Goal: Information Seeking & Learning: Learn about a topic

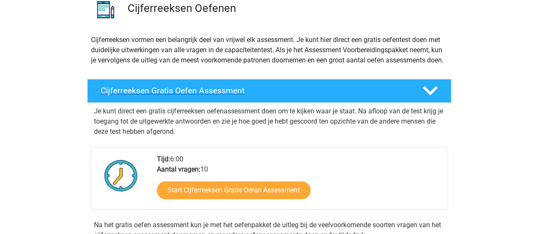
scroll to position [85, 0]
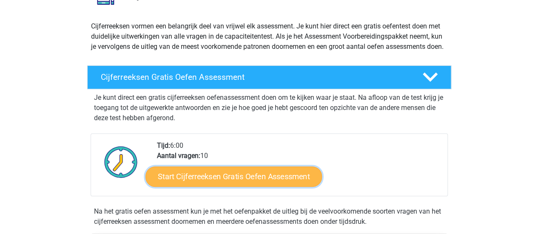
click at [257, 183] on link "Start Cijferreeksen Gratis Oefen Assessment" at bounding box center [234, 176] width 177 height 20
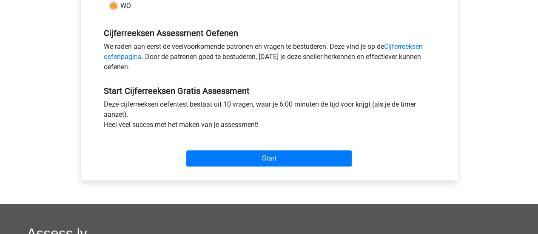
scroll to position [255, 0]
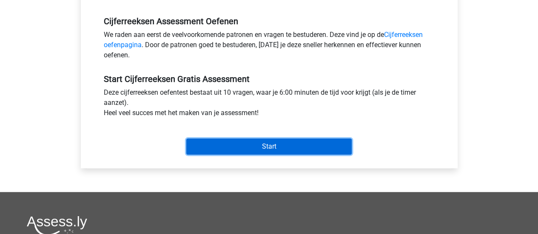
click at [258, 143] on input "Start" at bounding box center [269, 147] width 166 height 16
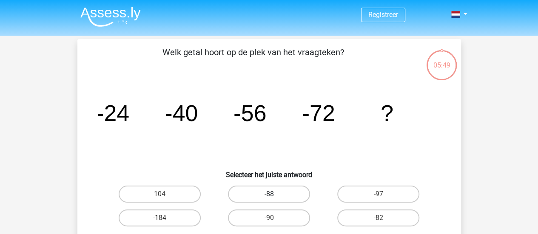
click at [275, 191] on label "-88" at bounding box center [269, 194] width 82 height 17
click at [274, 194] on input "-88" at bounding box center [272, 197] width 6 height 6
radio input "true"
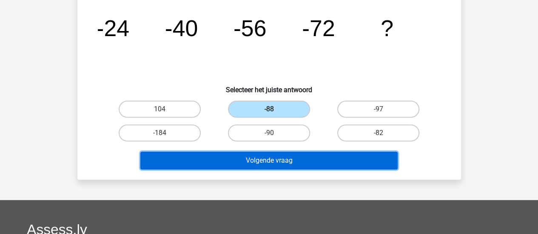
click at [274, 160] on button "Volgende vraag" at bounding box center [268, 161] width 257 height 18
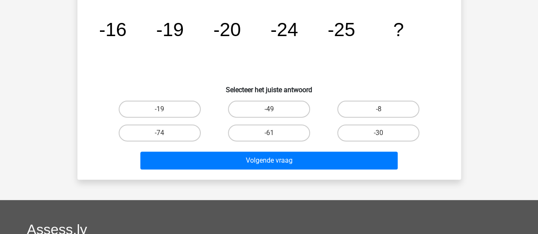
scroll to position [39, 0]
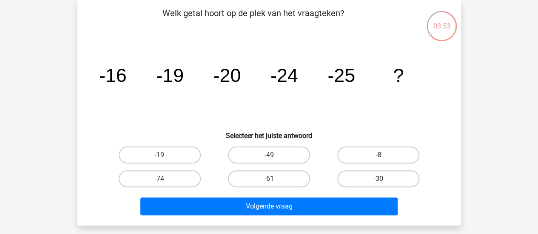
click at [374, 177] on label "-30" at bounding box center [378, 179] width 82 height 17
click at [379, 179] on input "-30" at bounding box center [382, 182] width 6 height 6
radio input "true"
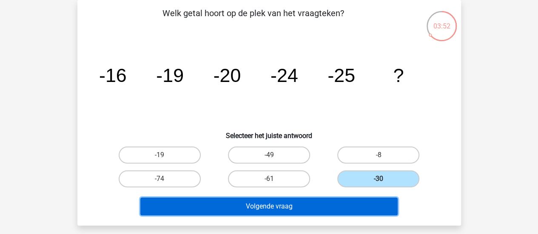
click at [297, 210] on button "Volgende vraag" at bounding box center [268, 207] width 257 height 18
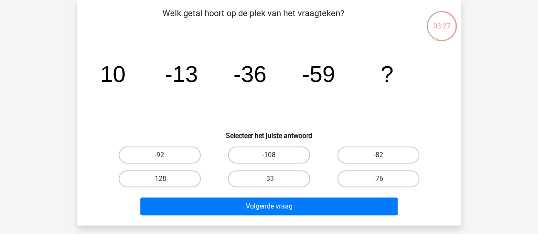
click at [374, 159] on label "-82" at bounding box center [378, 155] width 82 height 17
click at [379, 159] on input "-82" at bounding box center [382, 158] width 6 height 6
radio input "true"
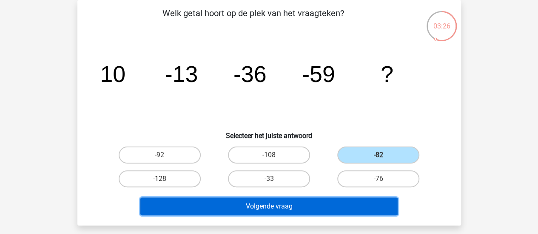
click at [263, 209] on button "Volgende vraag" at bounding box center [268, 207] width 257 height 18
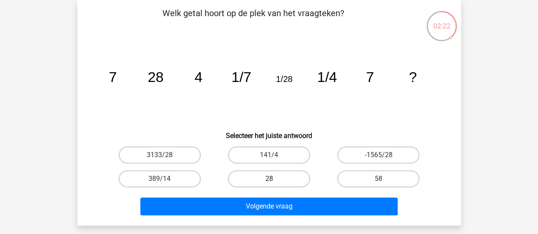
click at [277, 181] on label "28" at bounding box center [269, 179] width 82 height 17
click at [274, 181] on input "28" at bounding box center [272, 182] width 6 height 6
radio input "true"
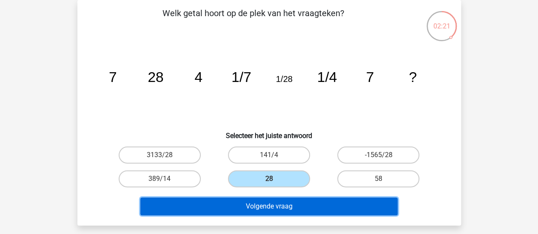
click at [284, 210] on button "Volgende vraag" at bounding box center [268, 207] width 257 height 18
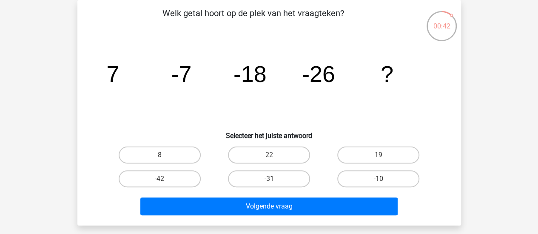
click at [272, 183] on input "-31" at bounding box center [272, 182] width 6 height 6
radio input "true"
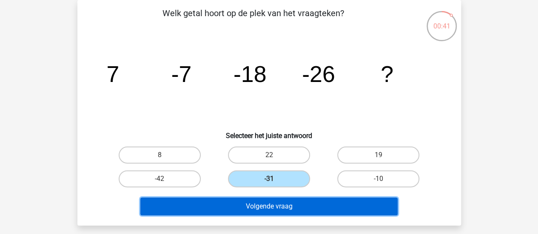
click at [273, 203] on button "Volgende vraag" at bounding box center [268, 207] width 257 height 18
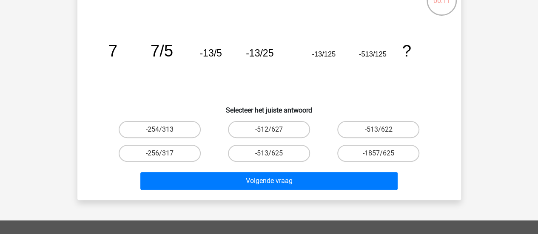
scroll to position [62, 0]
